Goal: Task Accomplishment & Management: Use online tool/utility

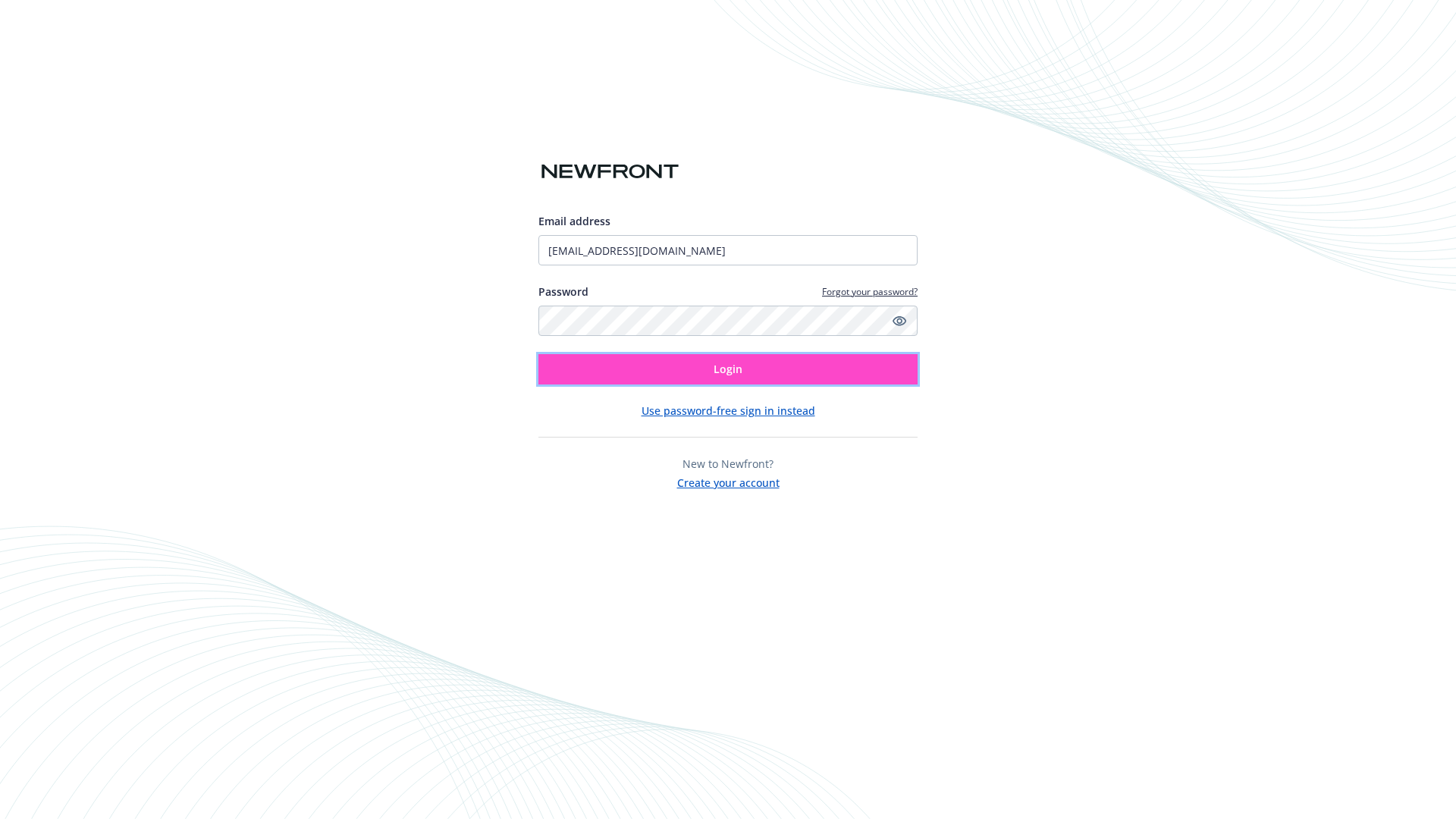
click at [728, 369] on span "Login" at bounding box center [728, 369] width 29 height 14
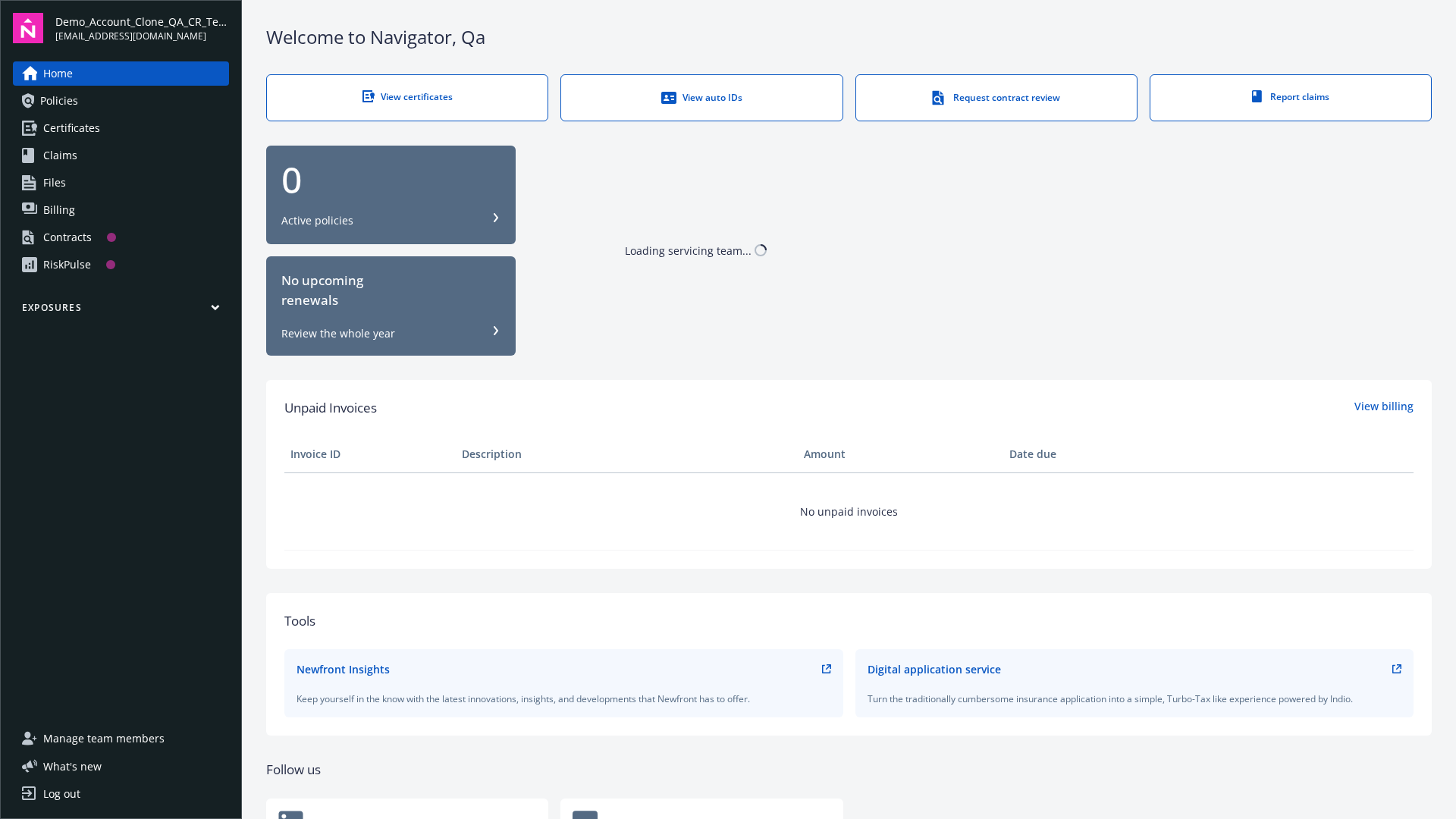
click at [142, 28] on span "Demo_Account_Clone_QA_CR_Tests_Prospect" at bounding box center [142, 21] width 174 height 16
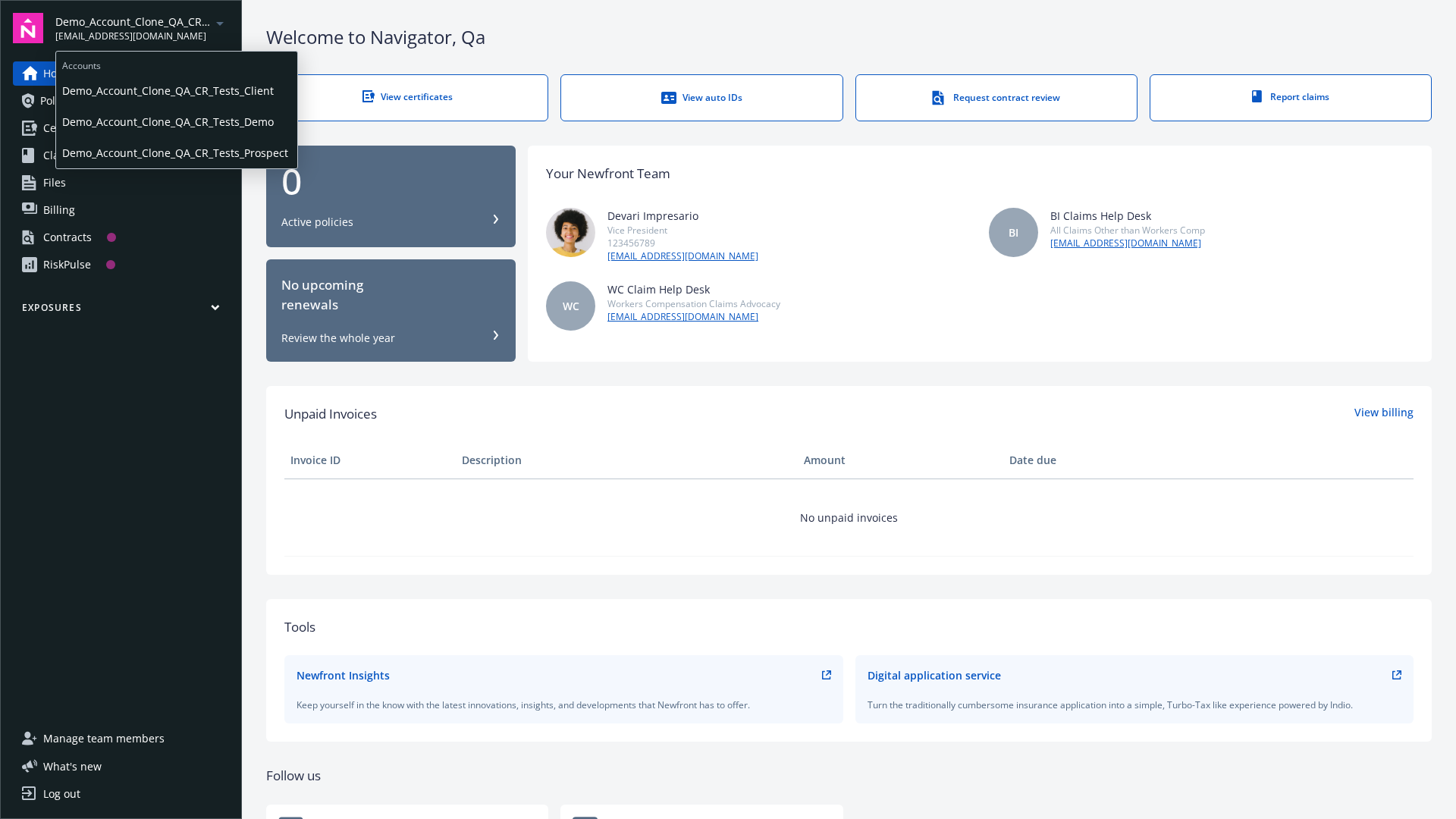
click at [176, 91] on span "Demo_Account_Clone_QA_CR_Tests_Client" at bounding box center [176, 90] width 229 height 31
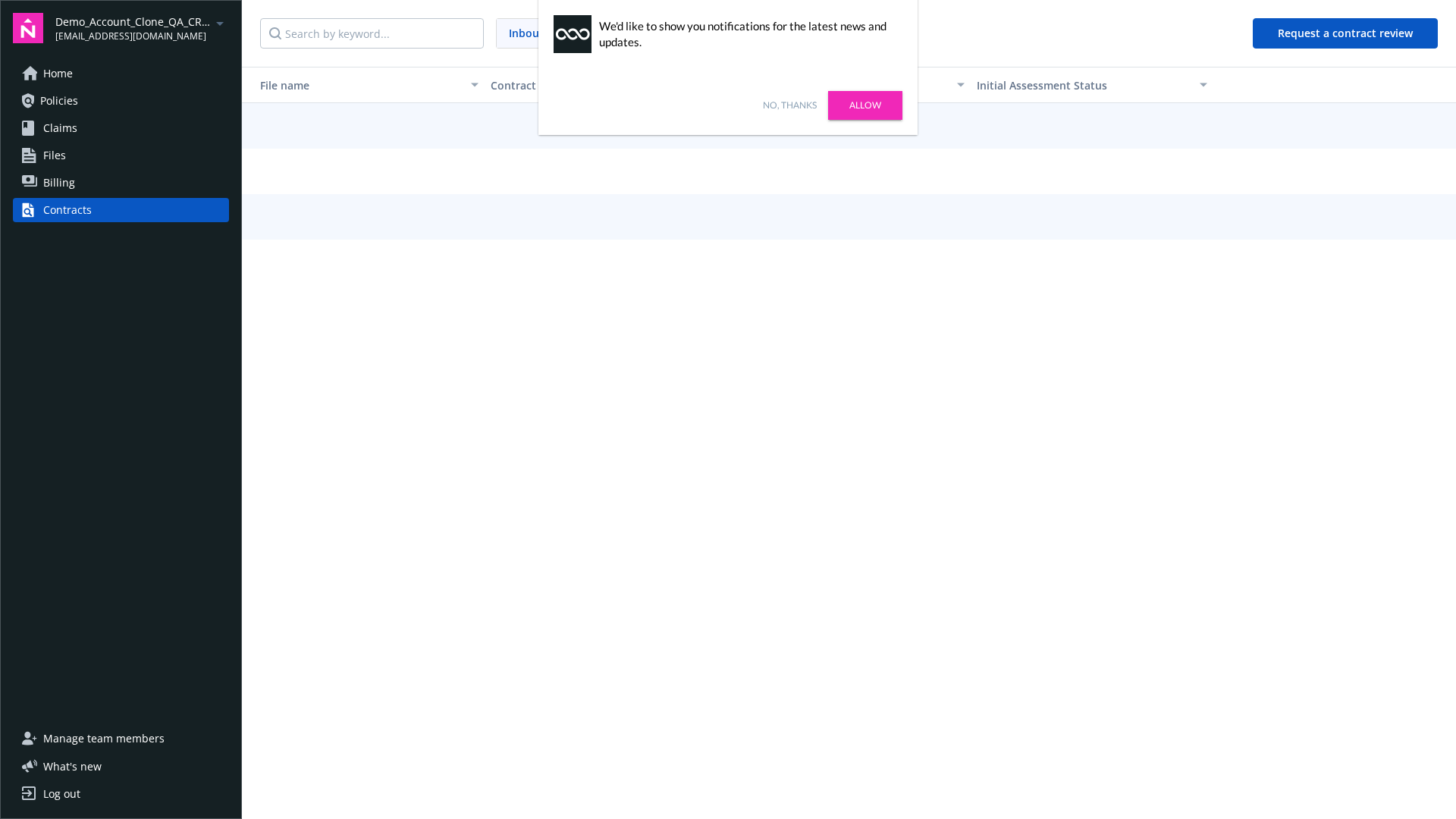
click at [789, 106] on link "No, thanks" at bounding box center [789, 105] width 54 height 13
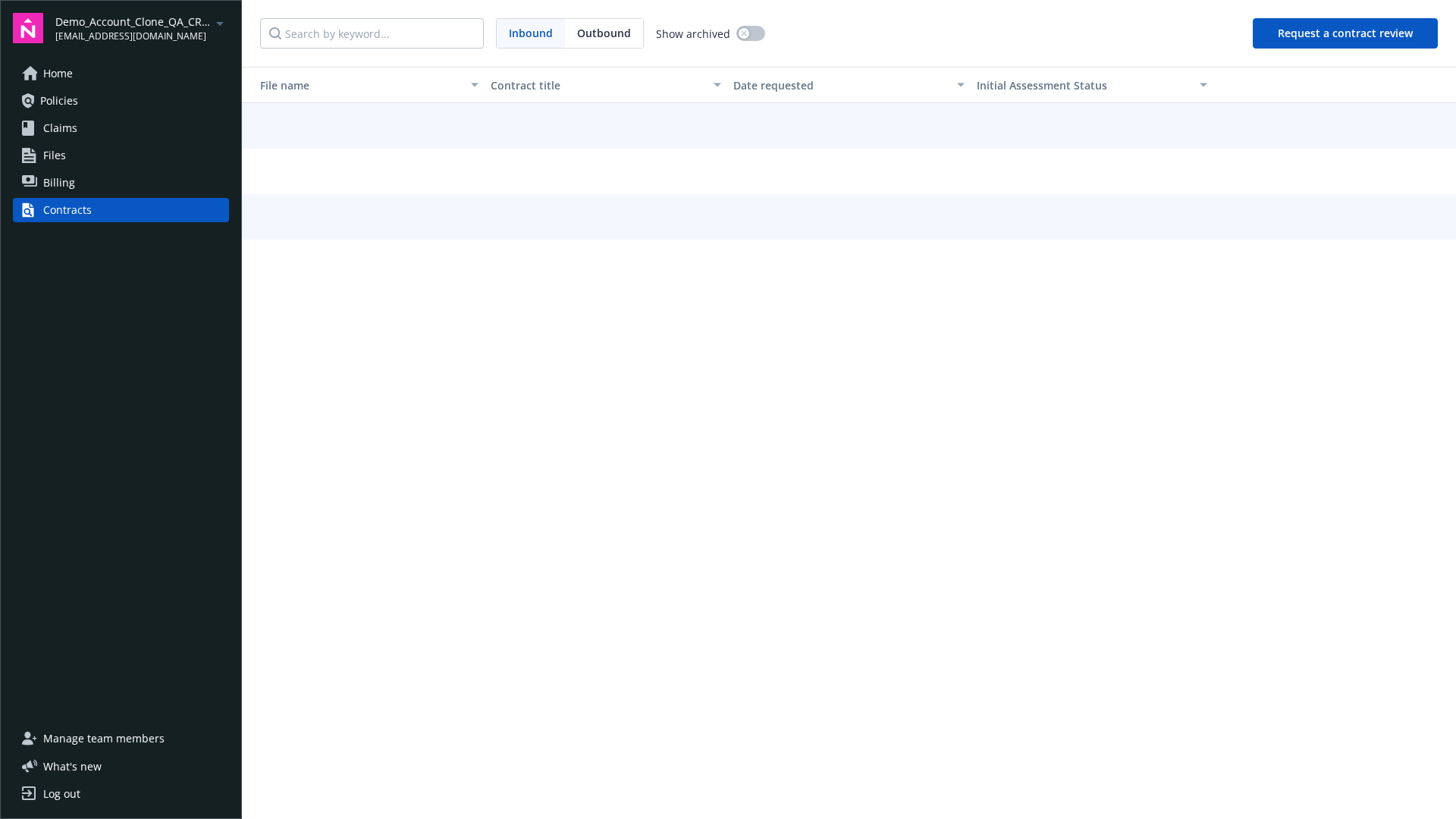
click at [1346, 33] on button "Request a contract review" at bounding box center [1344, 33] width 185 height 31
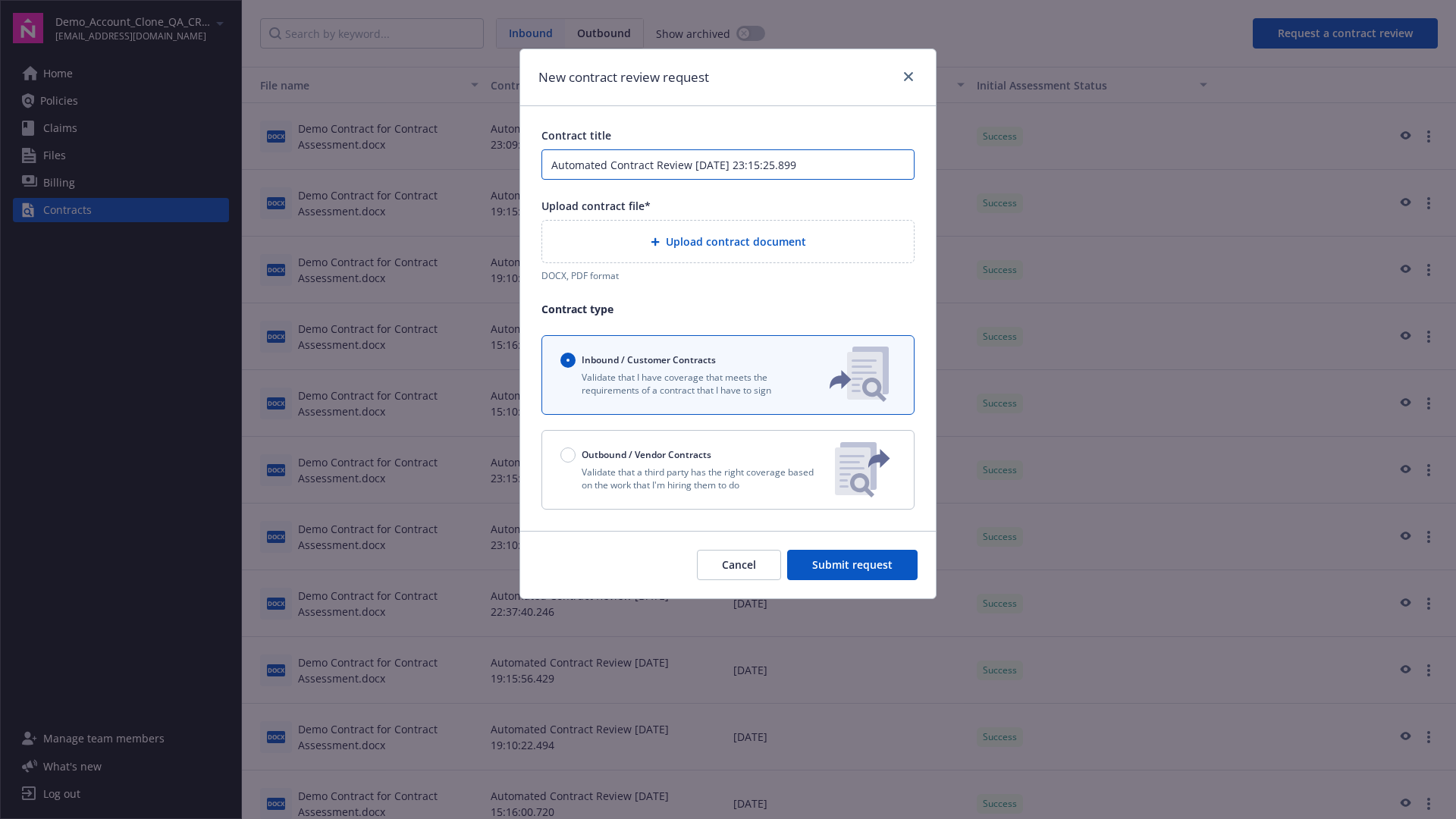
type input "Automated Contract Review [DATE] 23:15:25.899"
click at [728, 469] on p "Validate that a third party has the right coverage based on the work that I'm h…" at bounding box center [691, 479] width 262 height 26
radio input "false"
radio input "true"
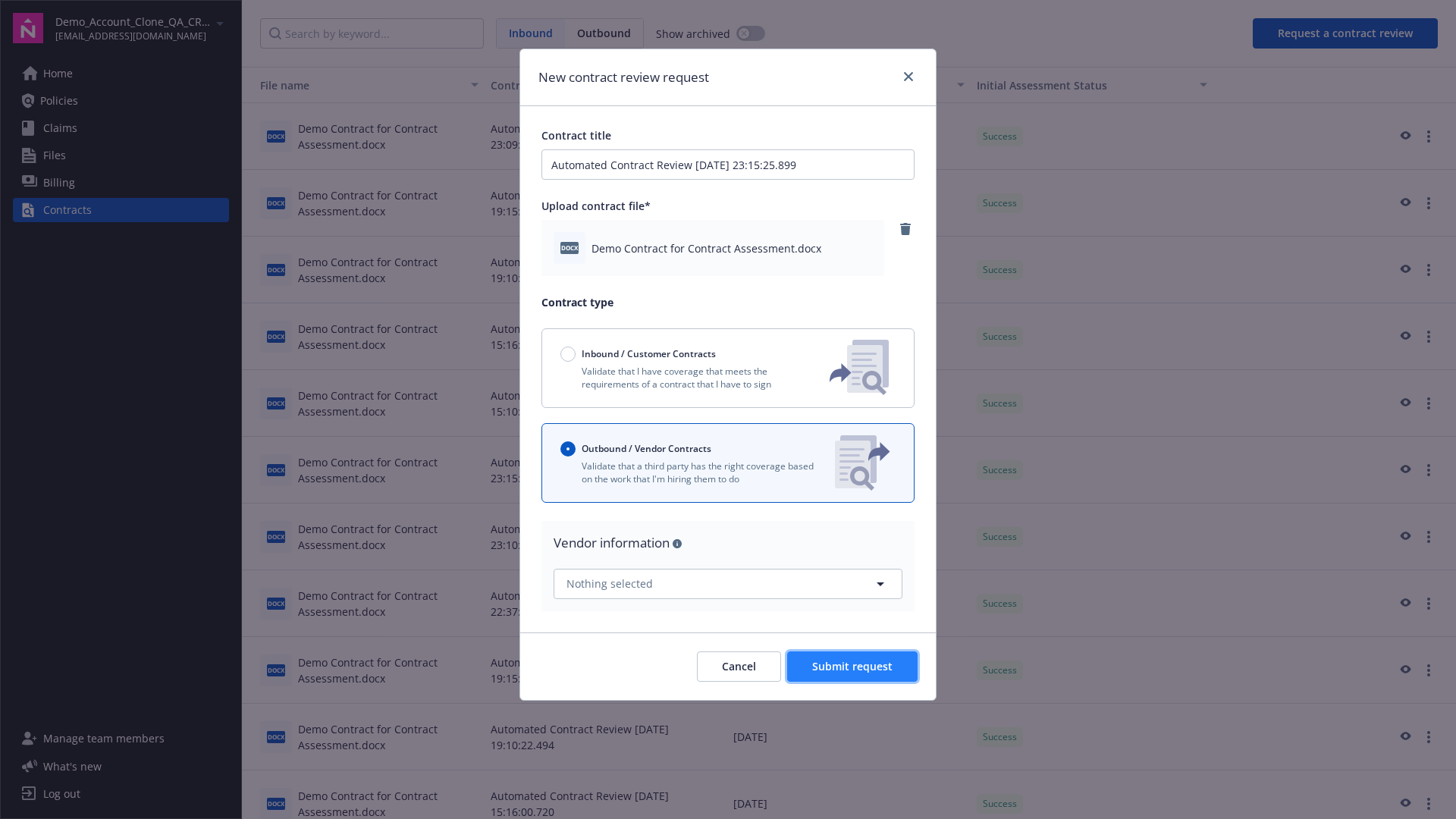
click at [853, 666] on span "Submit request" at bounding box center [852, 666] width 80 height 14
